Goal: Transaction & Acquisition: Purchase product/service

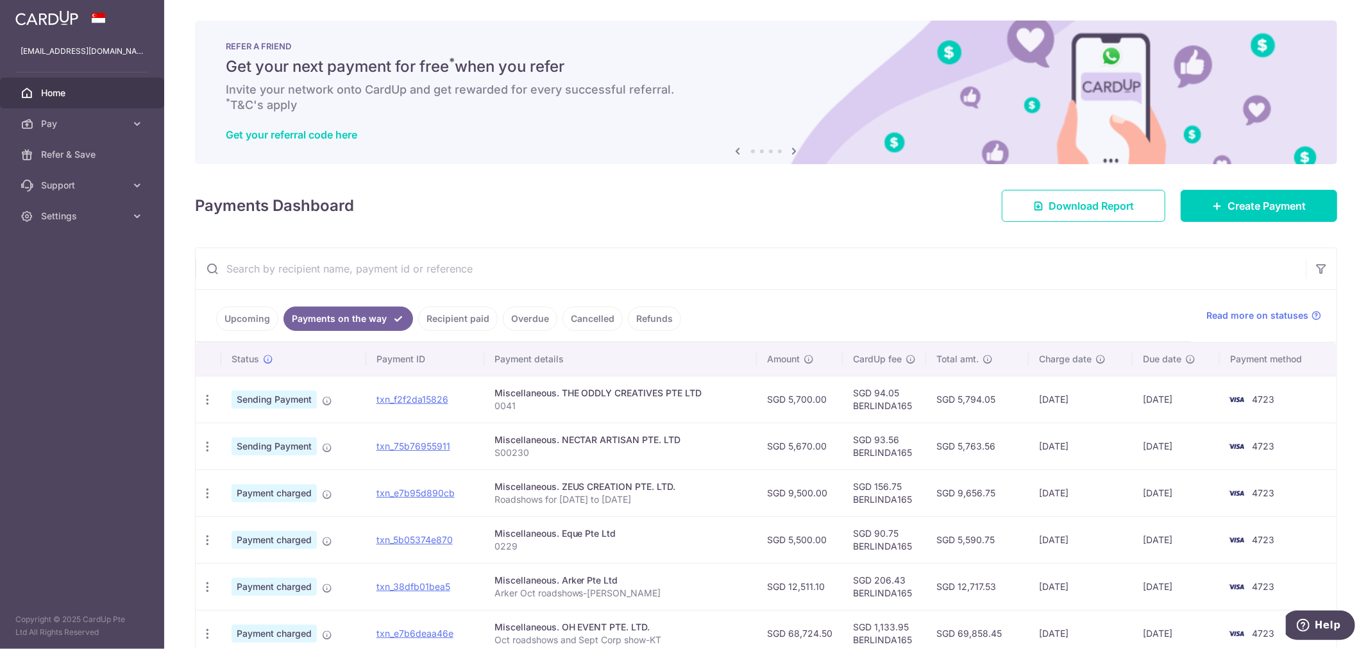
scroll to position [55, 0]
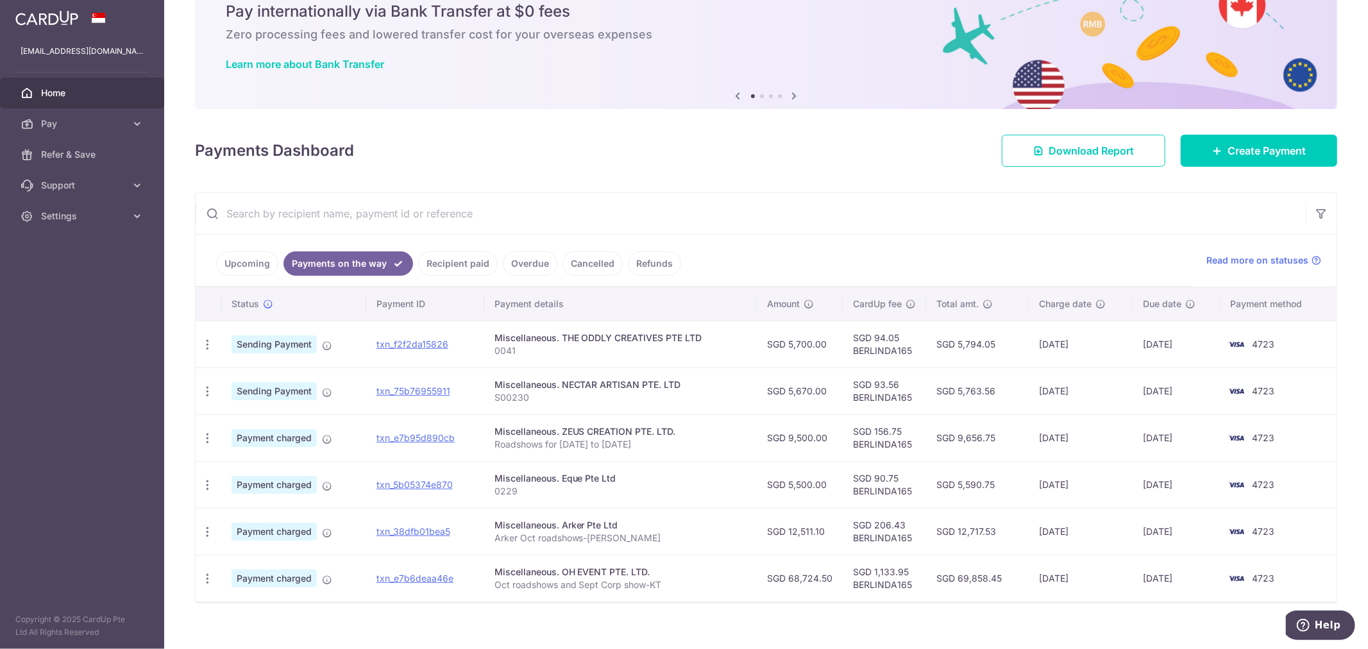
click at [39, 99] on link "Home" at bounding box center [82, 93] width 164 height 31
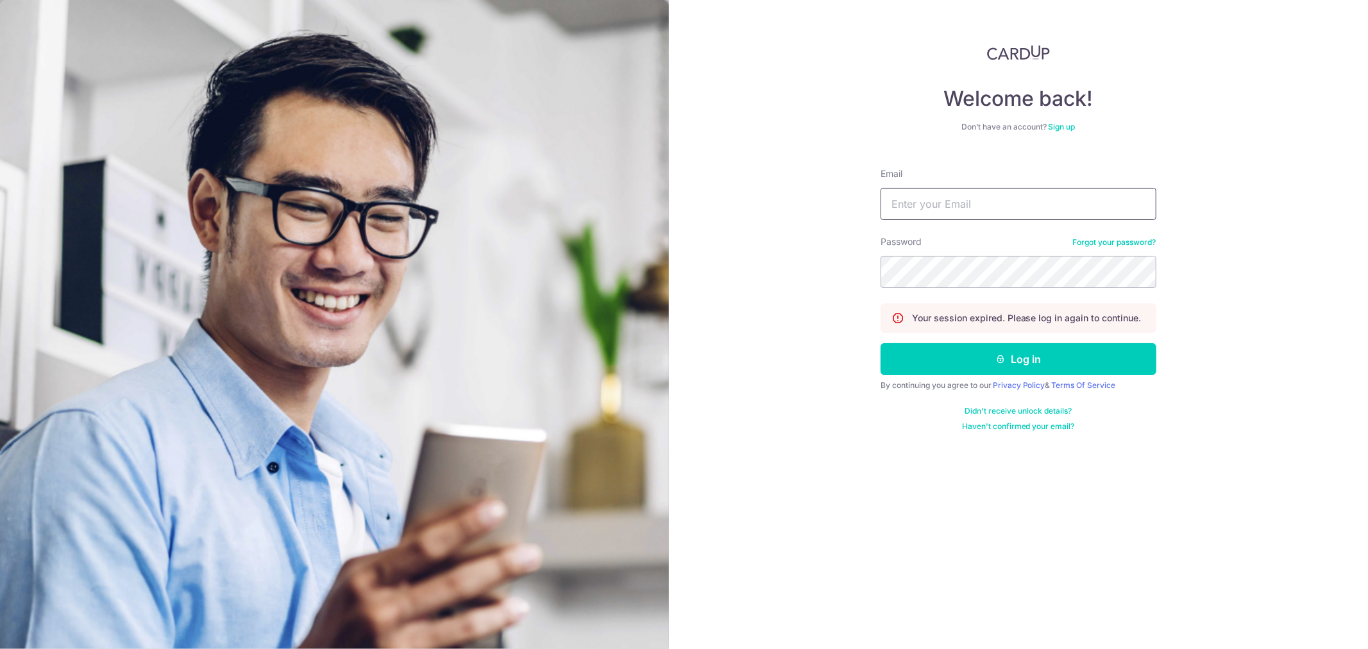
click at [964, 191] on input "Email" at bounding box center [1019, 204] width 276 height 32
type input "kenninc@gmail.com"
click at [881, 343] on button "Log in" at bounding box center [1019, 359] width 276 height 32
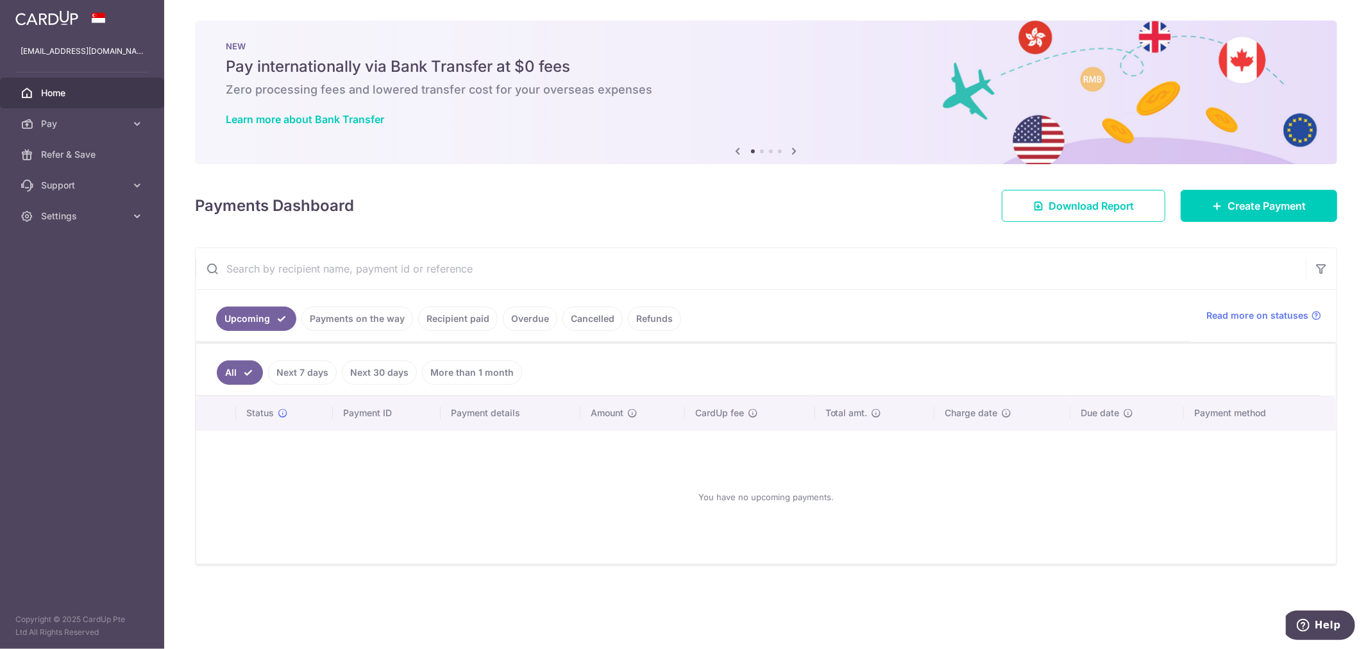
click at [1246, 189] on div "Payments Dashboard Download Report Create Payment" at bounding box center [766, 203] width 1142 height 37
click at [1239, 196] on link "Create Payment" at bounding box center [1259, 206] width 157 height 32
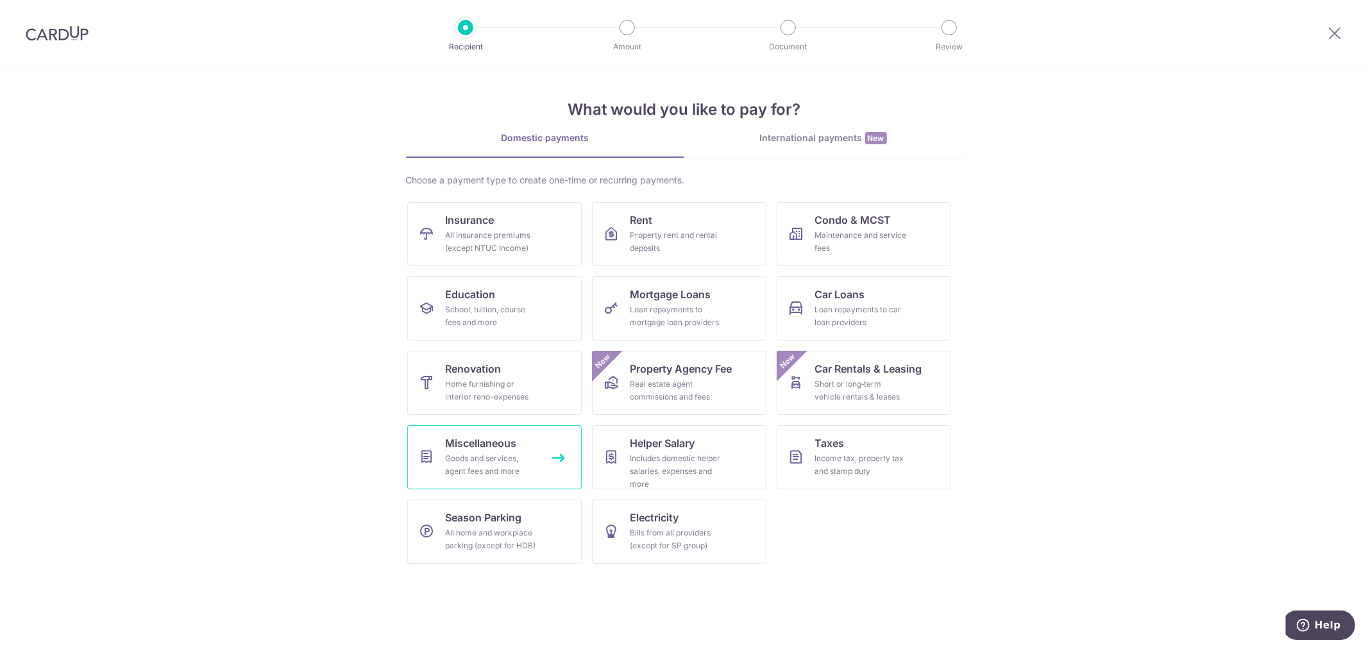
click at [466, 449] on span "Miscellaneous" at bounding box center [481, 443] width 71 height 15
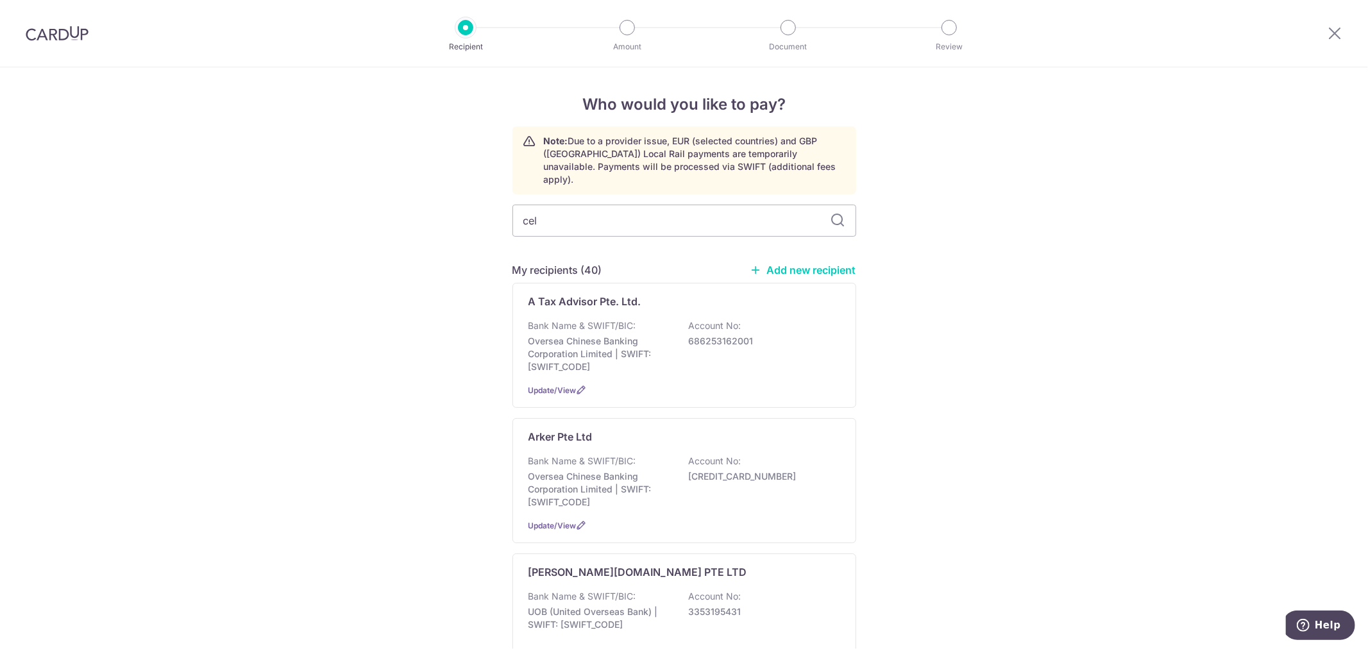
type input "cell"
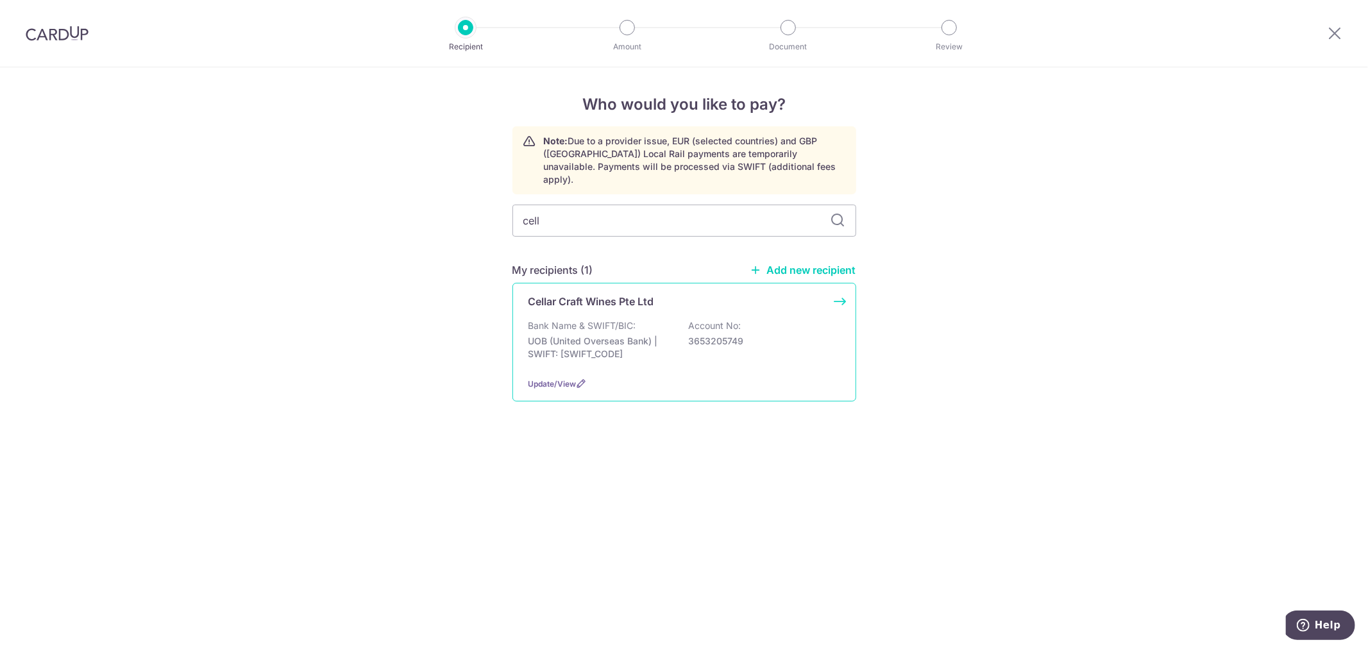
click at [613, 335] on p "UOB (United Overseas Bank) | SWIFT: UOVBSGSGXXX" at bounding box center [601, 348] width 144 height 26
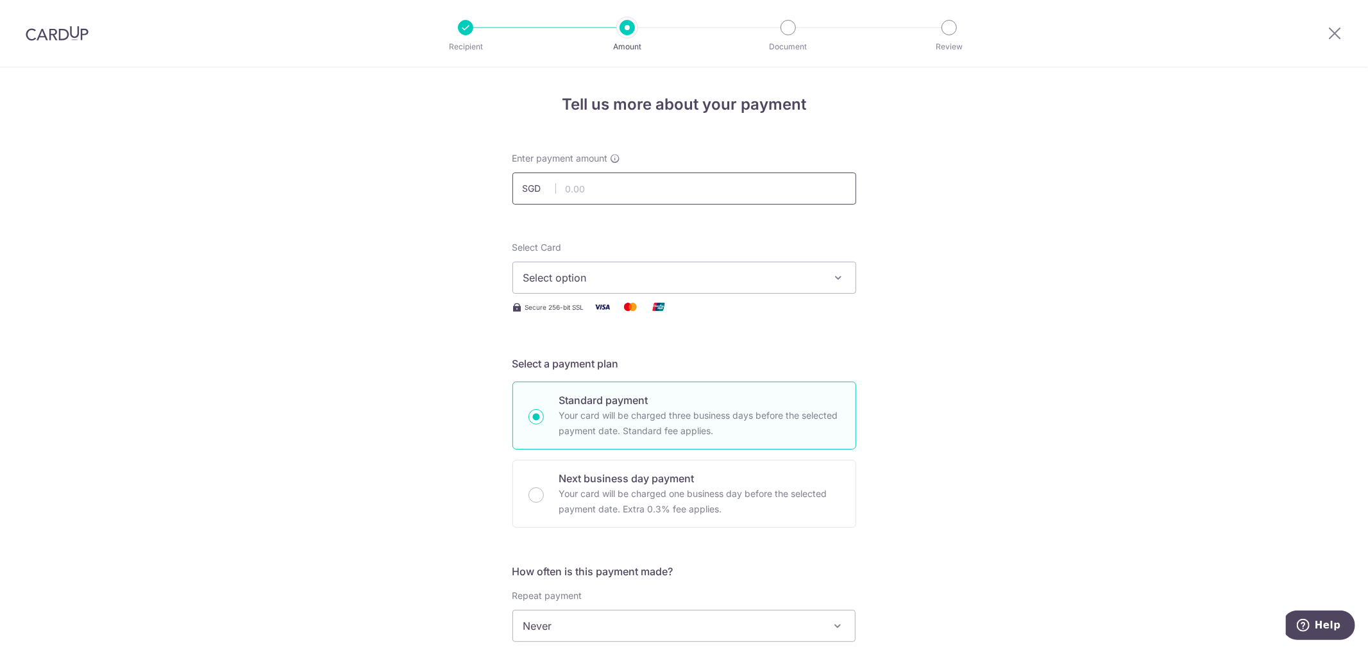
click at [578, 180] on input "text" at bounding box center [685, 189] width 344 height 32
type input "4,056.00"
click at [544, 281] on span "Select option" at bounding box center [672, 277] width 299 height 15
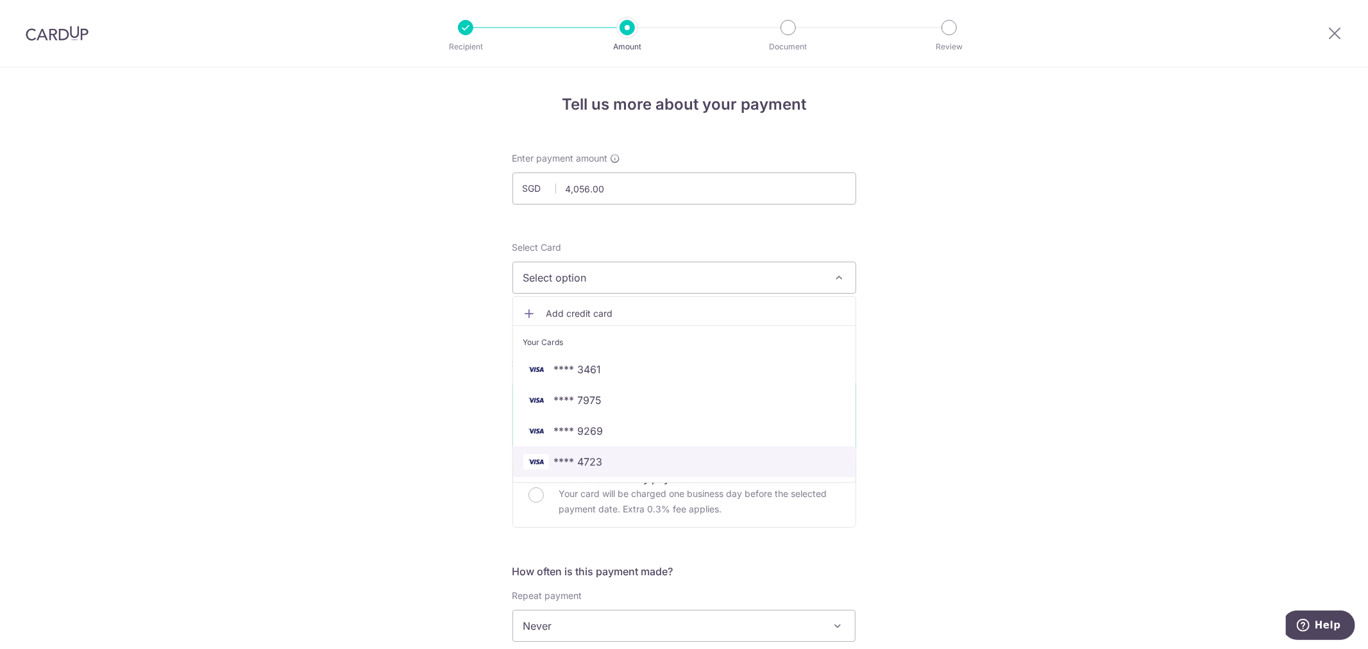
click at [568, 464] on span "**** 4723" at bounding box center [578, 461] width 49 height 15
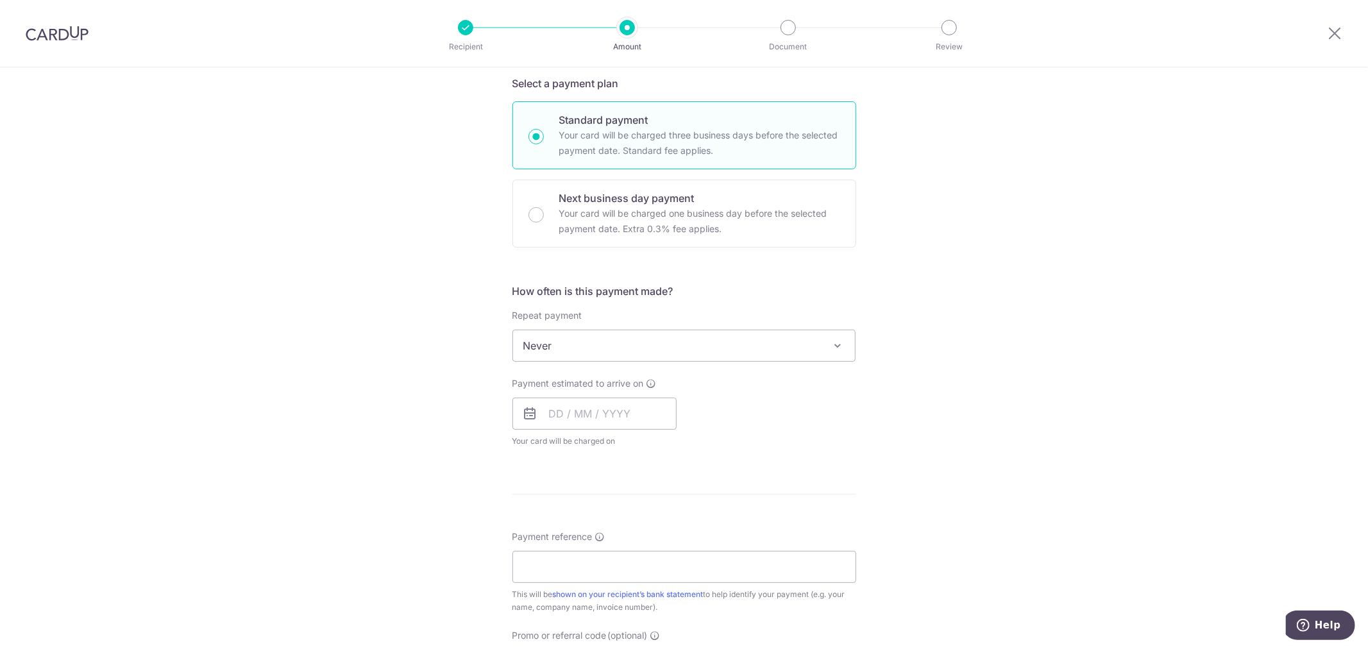
scroll to position [356, 0]
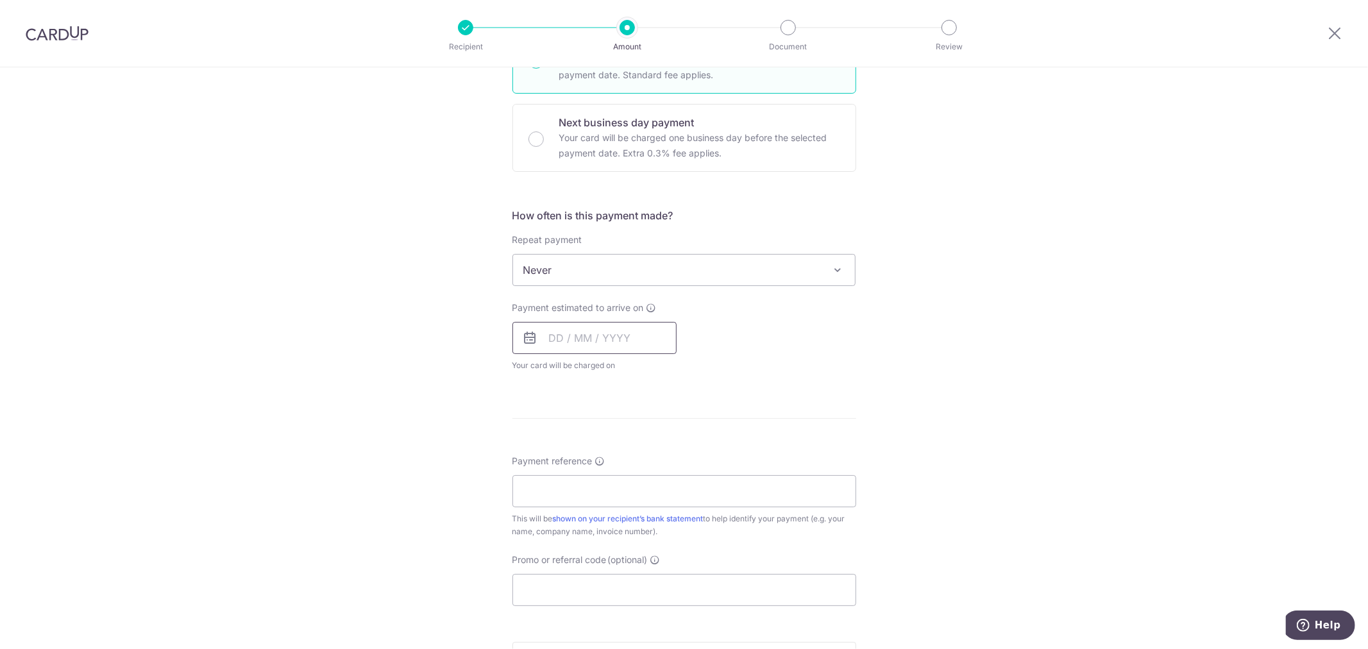
click at [554, 336] on input "text" at bounding box center [595, 338] width 164 height 32
drag, startPoint x: 641, startPoint y: 479, endPoint x: 298, endPoint y: 433, distance: 346.3
click at [641, 479] on link "16" at bounding box center [641, 480] width 21 height 21
type input "[DATE]"
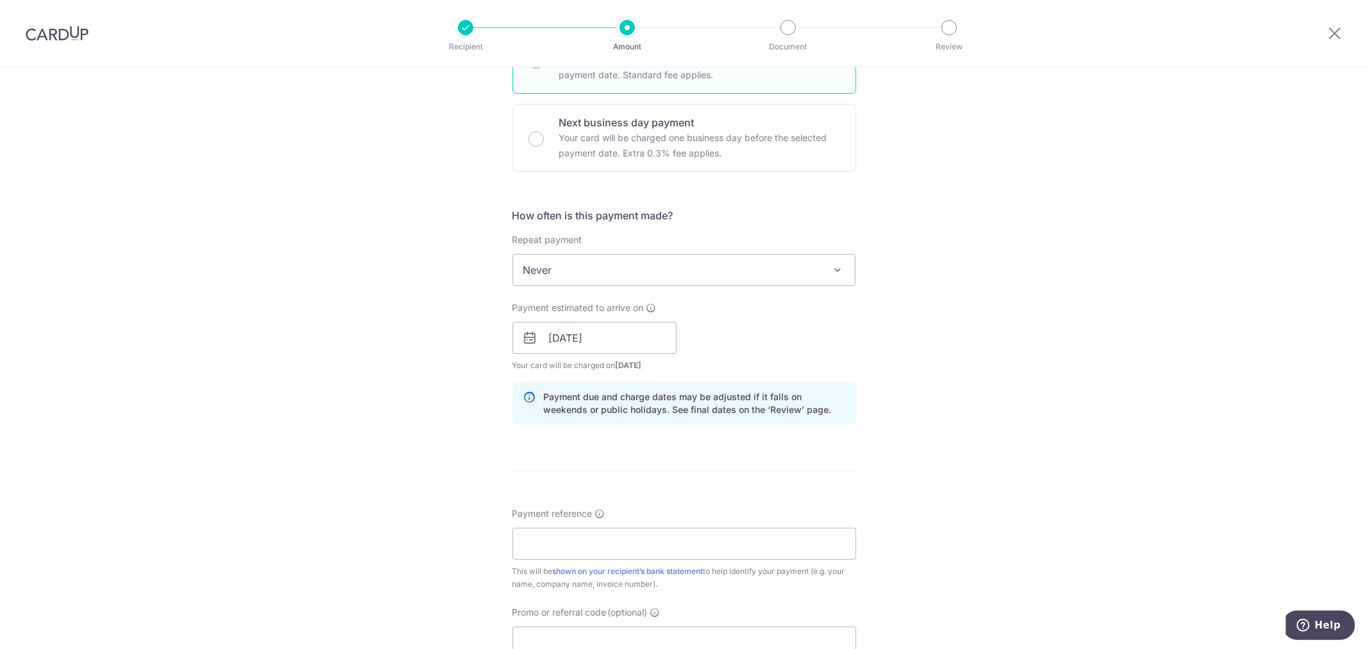
click at [298, 433] on div "Tell us more about your payment Enter payment amount SGD 4,056.00 4056.00 Selec…" at bounding box center [684, 317] width 1368 height 1213
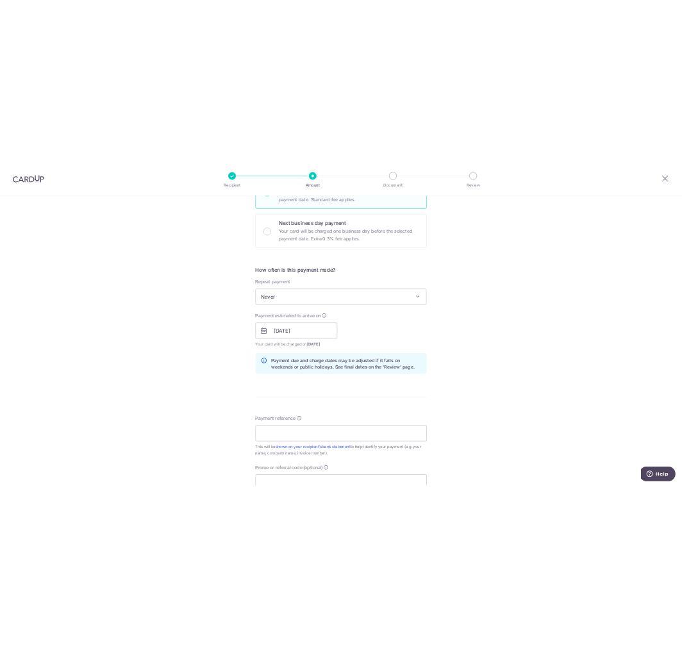
scroll to position [427, 0]
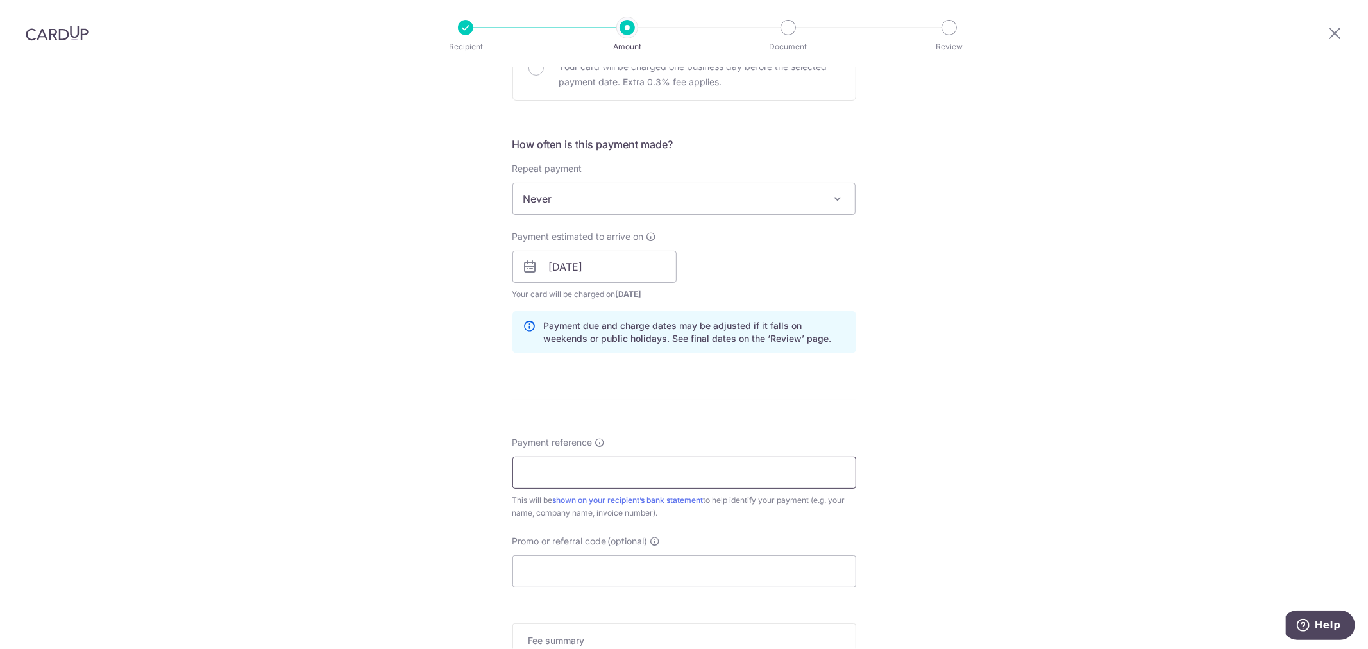
click at [527, 471] on input "Payment reference" at bounding box center [685, 473] width 344 height 32
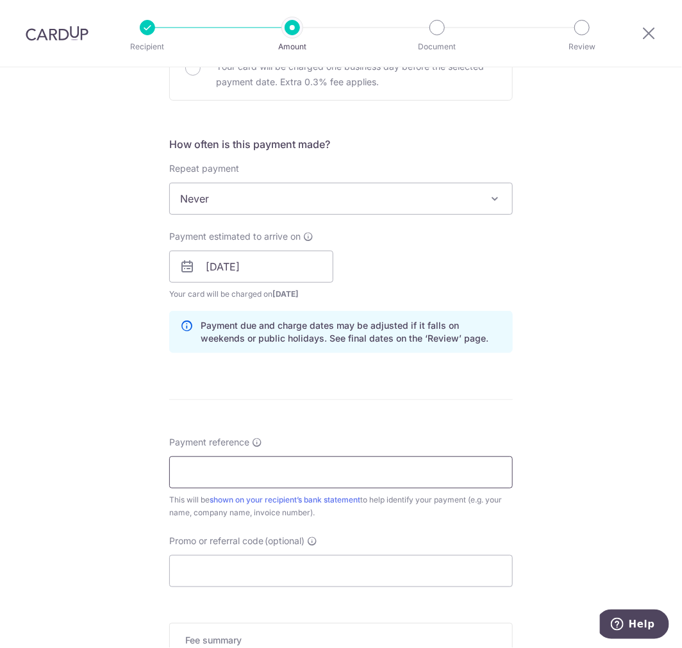
click at [189, 470] on input "Payment reference" at bounding box center [341, 473] width 344 height 32
type input "1865"
click at [201, 579] on input "Promo or referral code (optional)" at bounding box center [341, 571] width 344 height 32
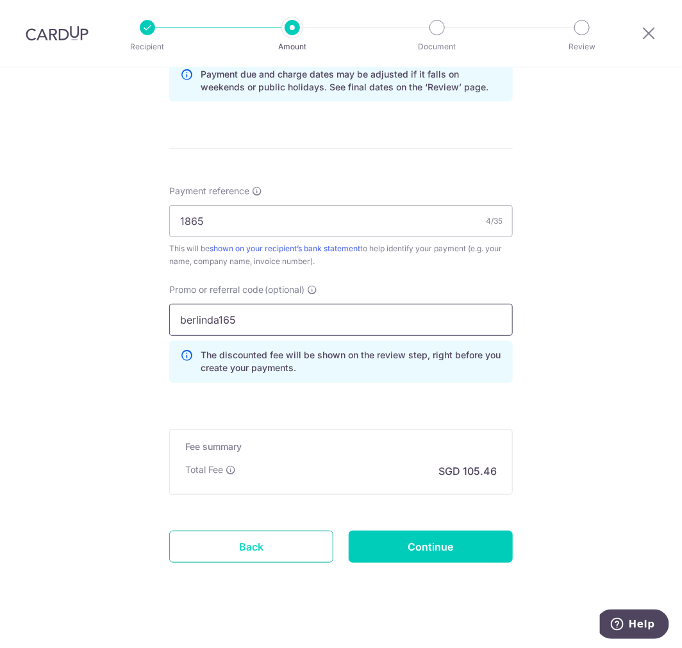
scroll to position [690, 0]
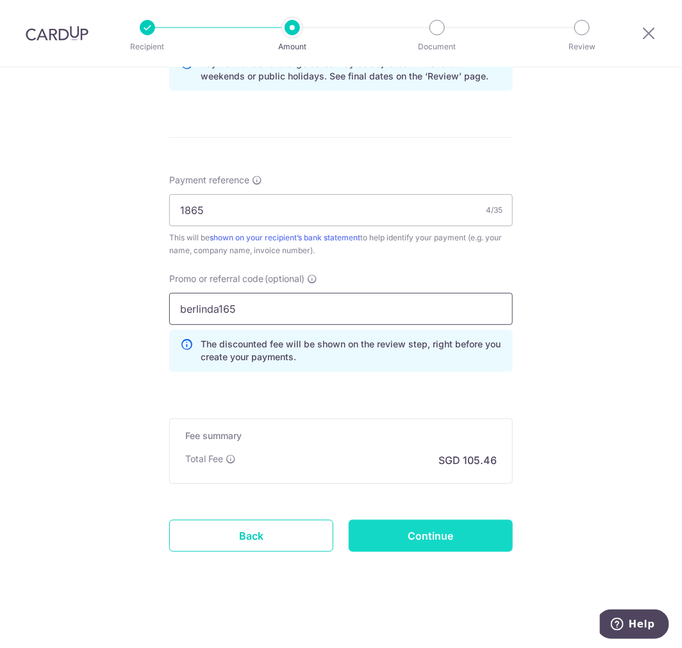
type input "berlinda165"
click at [412, 544] on input "Continue" at bounding box center [431, 536] width 164 height 32
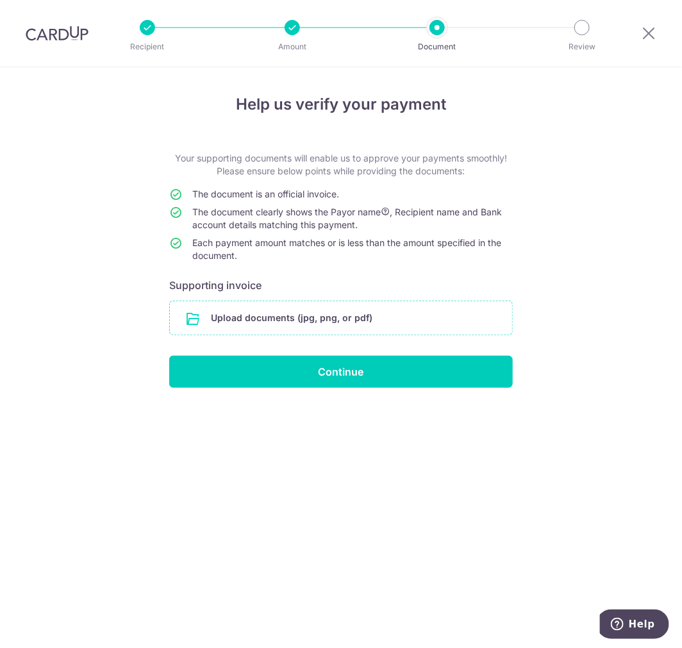
click at [334, 328] on input "file" at bounding box center [341, 317] width 343 height 33
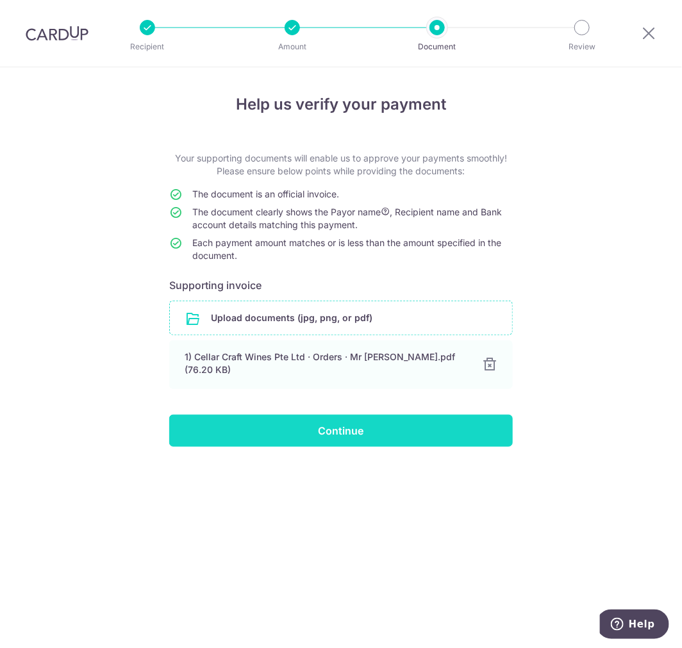
click at [304, 420] on input "Continue" at bounding box center [341, 431] width 344 height 32
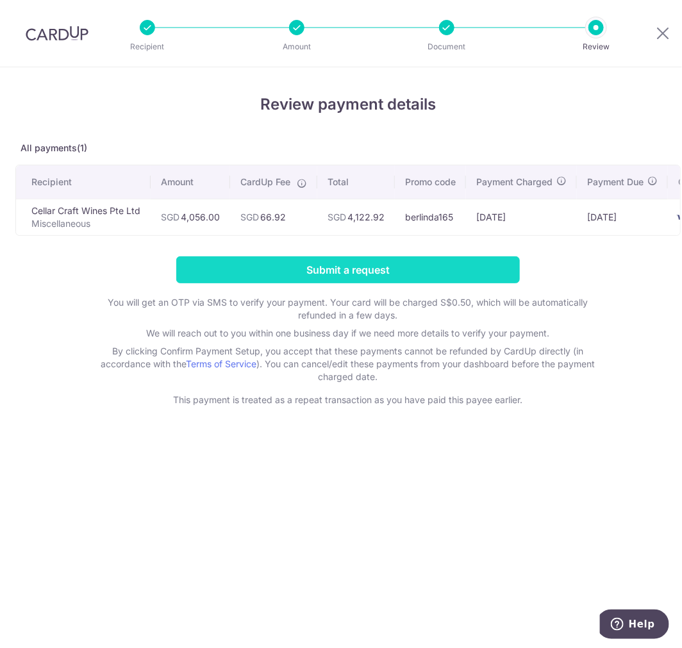
click at [301, 277] on input "Submit a request" at bounding box center [348, 270] width 344 height 27
